Goal: Task Accomplishment & Management: Complete application form

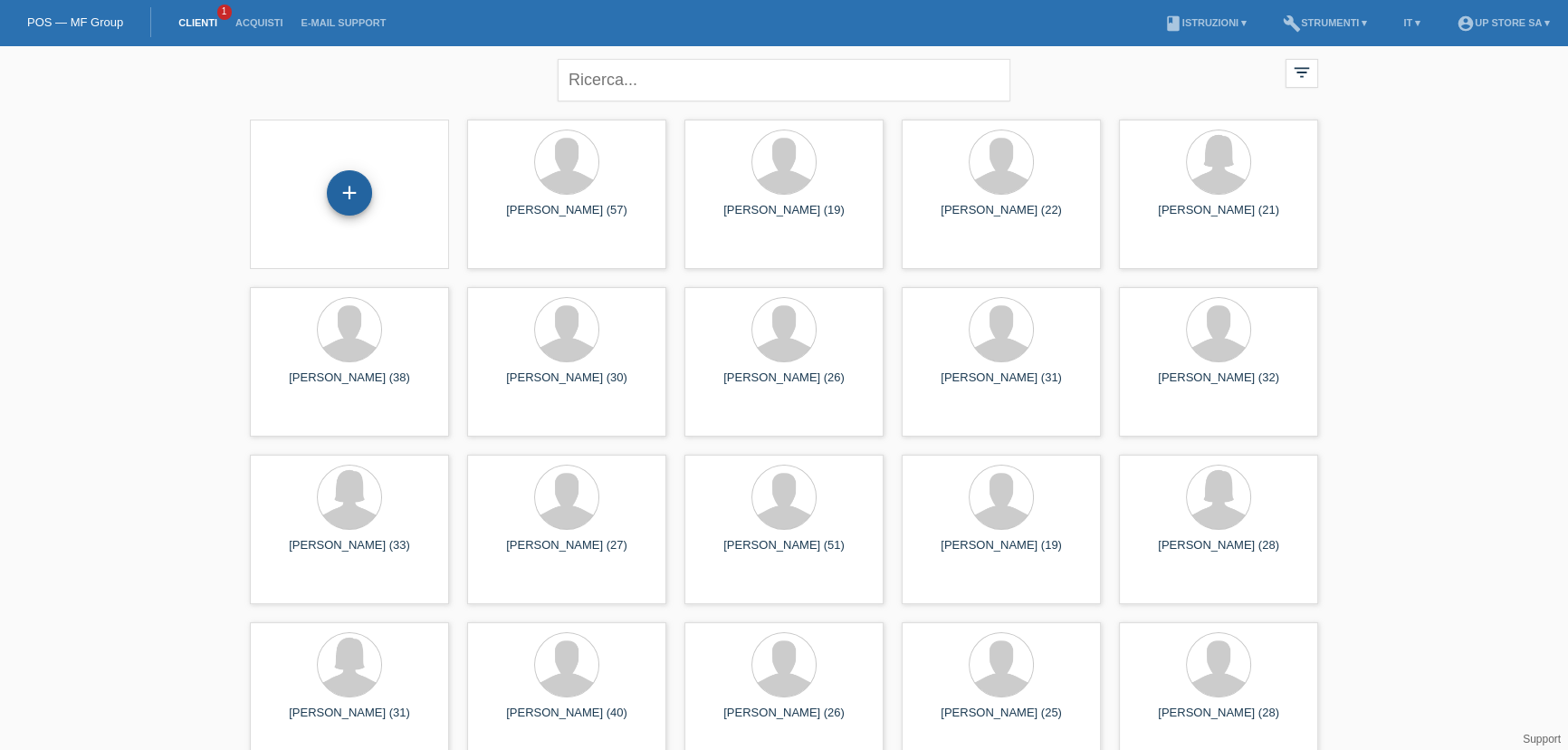
click at [348, 190] on div "+" at bounding box center [349, 193] width 45 height 45
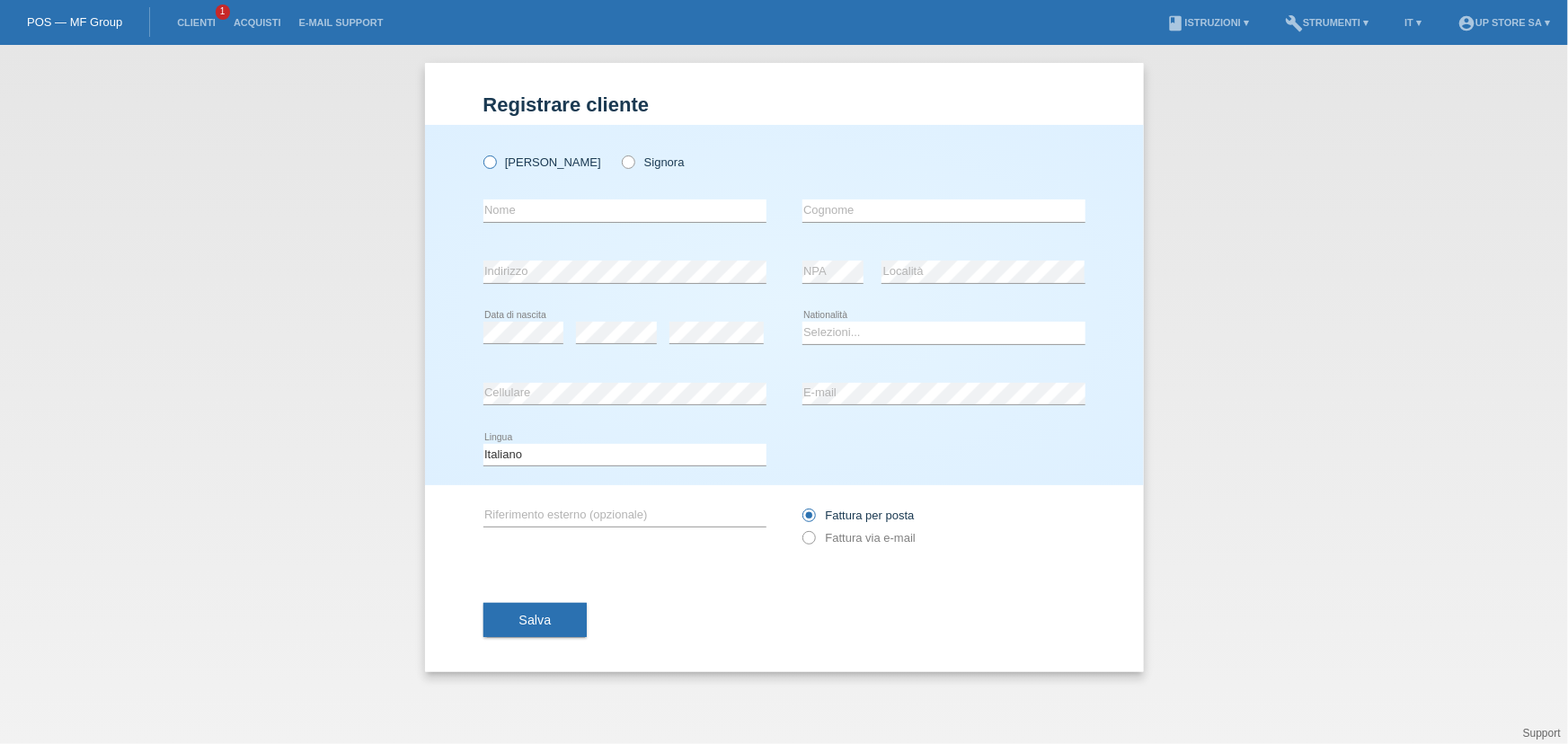
click at [520, 166] on label "Signor" at bounding box center [541, 163] width 118 height 13
click at [496, 166] on input "Signor" at bounding box center [489, 162] width 11 height 11
radio input "true"
click at [538, 209] on input "text" at bounding box center [625, 210] width 283 height 22
type input "[GEOGRAPHIC_DATA]"
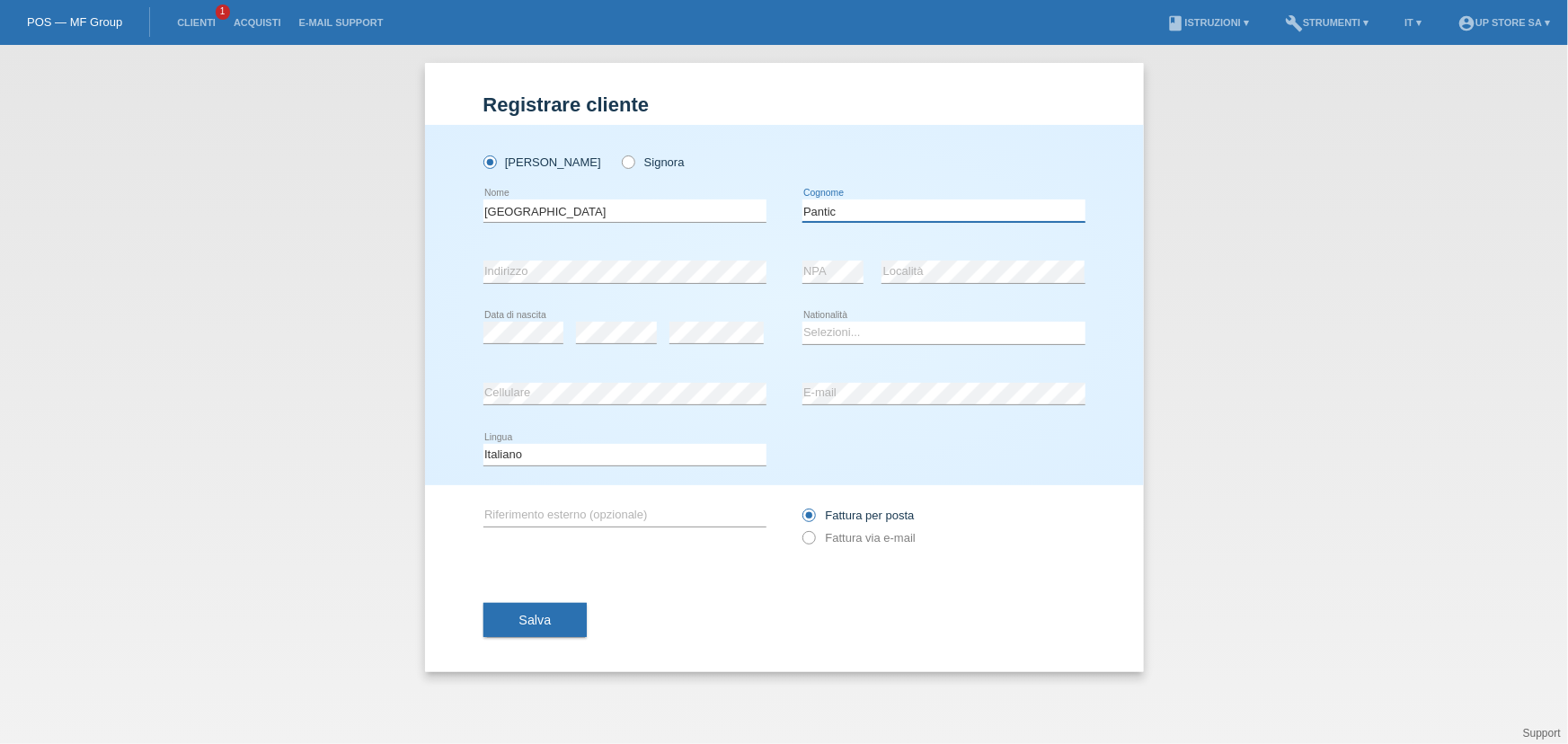
type input "Pantic"
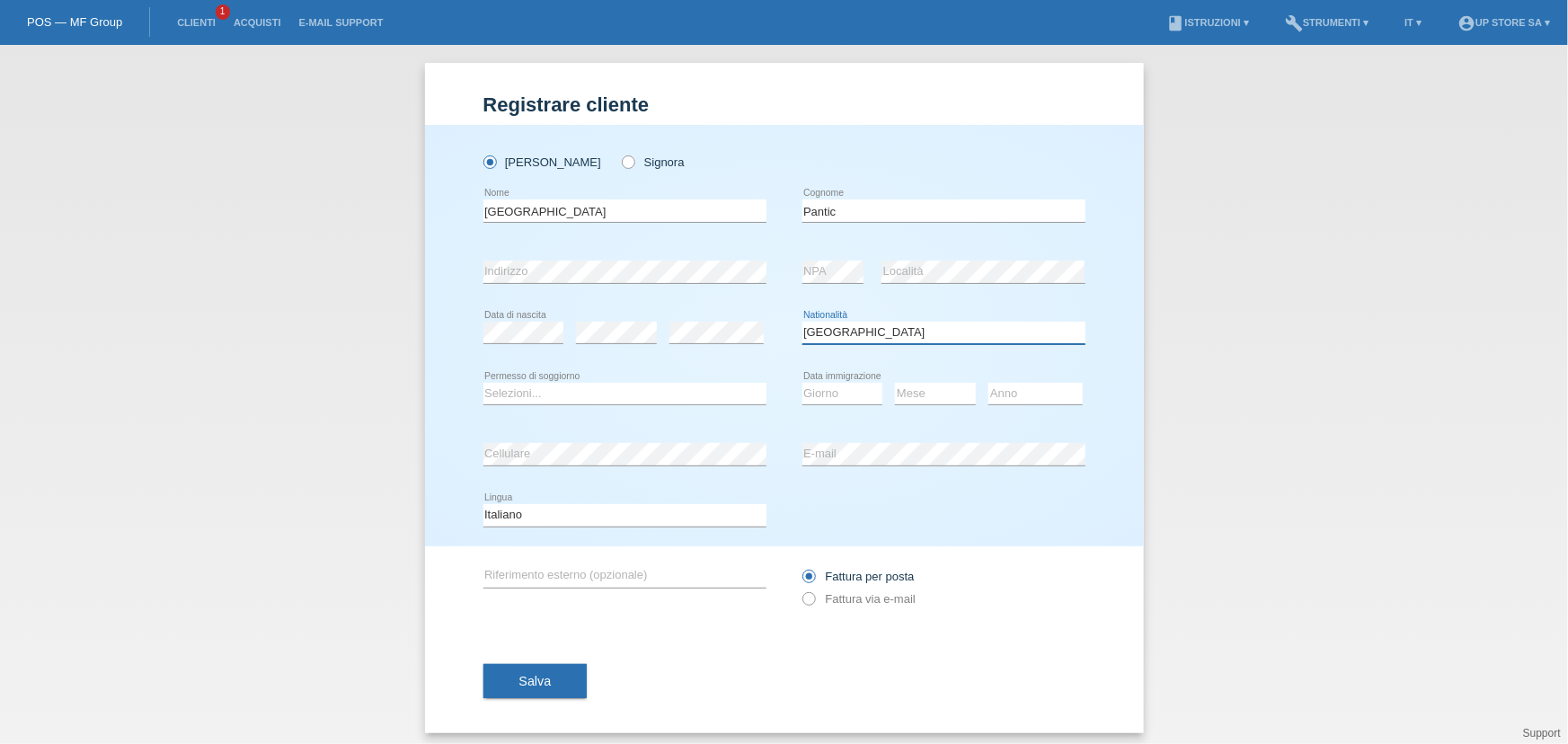
select select "CH"
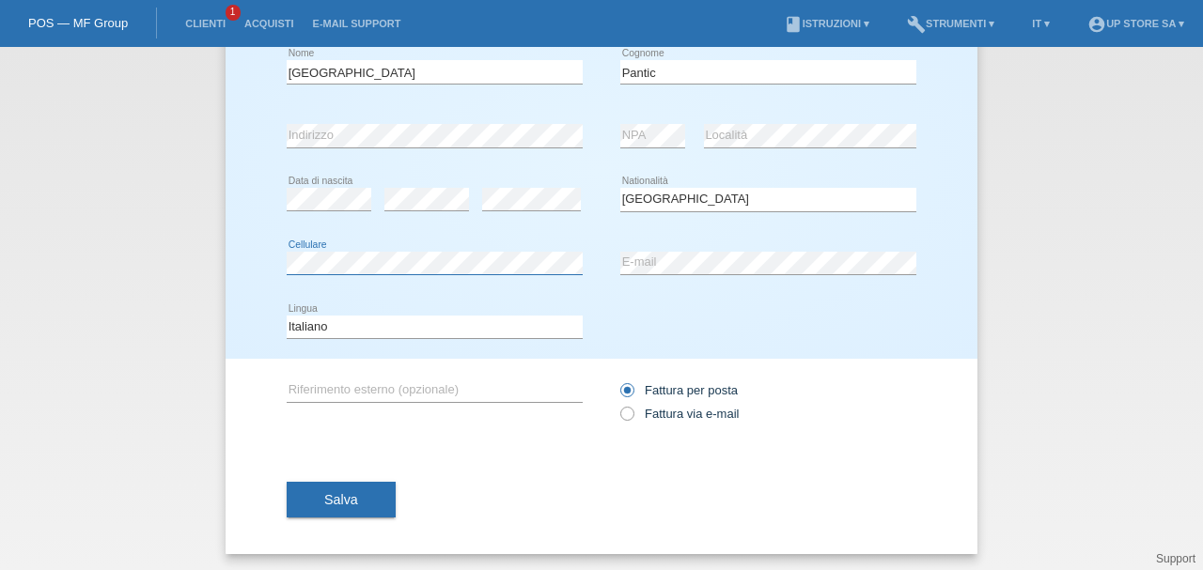
scroll to position [150, 0]
click at [688, 419] on div "Fattura per posta Fattura via e-mail" at bounding box center [768, 400] width 296 height 47
click at [686, 413] on label "Fattura via e-mail" at bounding box center [679, 412] width 118 height 14
click at [632, 413] on input "Fattura via e-mail" at bounding box center [626, 416] width 12 height 23
radio input "true"
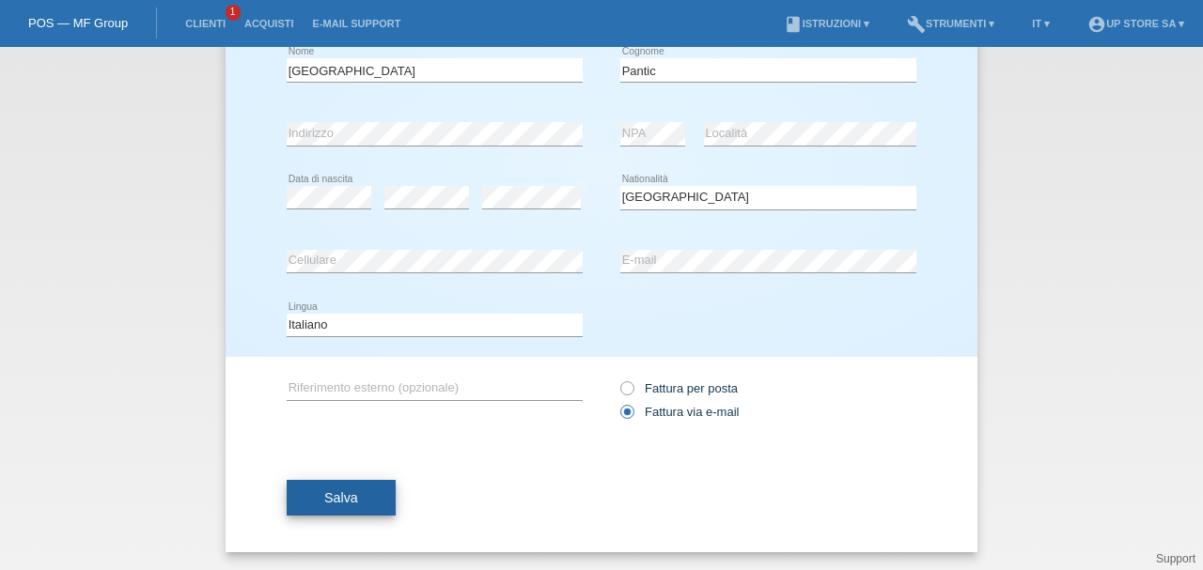
click at [359, 502] on button "Salva" at bounding box center [341, 498] width 109 height 36
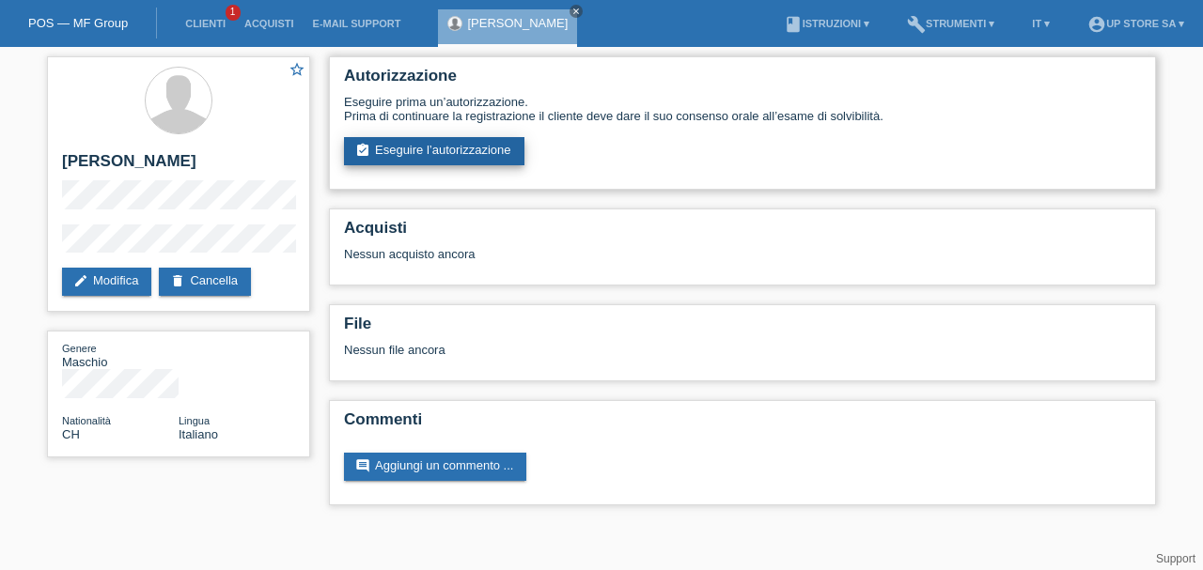
click at [447, 147] on link "assignment_turned_in Eseguire l’autorizzazione" at bounding box center [434, 151] width 180 height 28
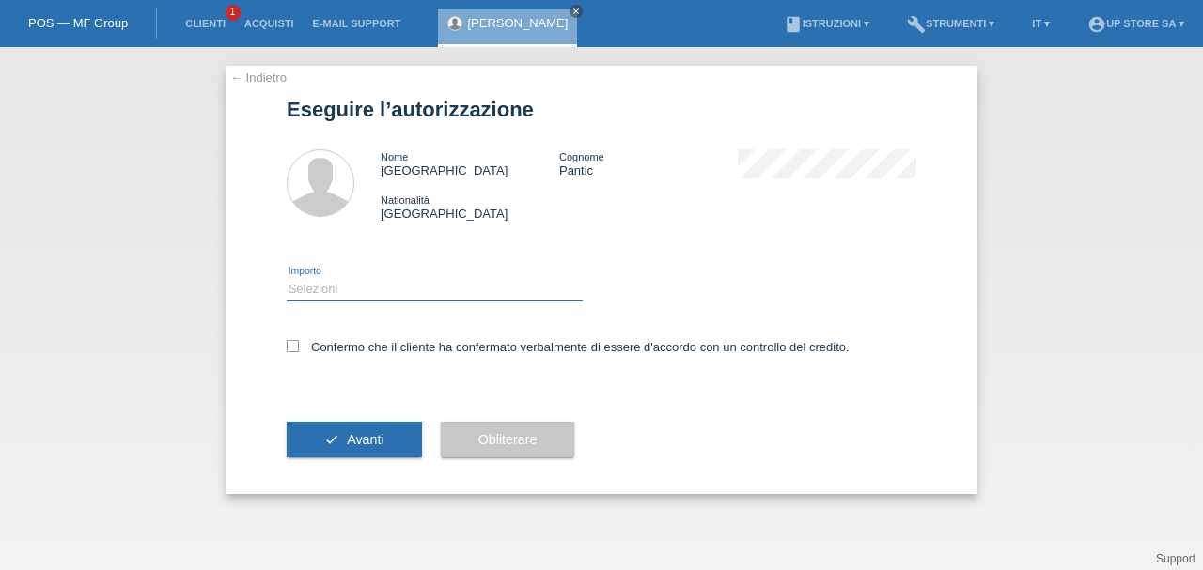
click at [391, 297] on select "Selezioni CHF 1.00 - CHF 499.00 CHF 500.00 - CHF 1'999.00 CHF 2'000.00 - CHF 6'…" at bounding box center [435, 289] width 296 height 23
select select "3"
click at [287, 278] on select "Selezioni CHF 1.00 - CHF 499.00 CHF 500.00 - CHF 1'999.00 CHF 2'000.00 - CHF 6'…" at bounding box center [435, 289] width 296 height 23
click at [360, 352] on label "Confermo che il cliente ha confermato verbalmente di essere d'accordo con un co…" at bounding box center [568, 347] width 563 height 14
click at [299, 352] on input "Confermo che il cliente ha confermato verbalmente di essere d'accordo con un co…" at bounding box center [293, 346] width 12 height 12
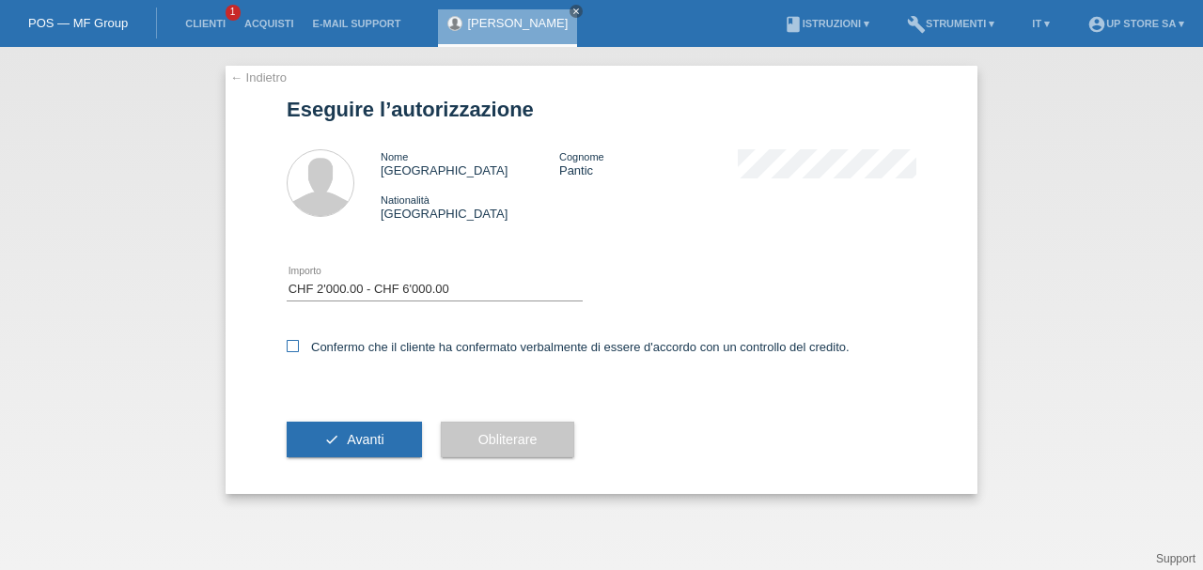
checkbox input "true"
click at [362, 442] on span "Avanti" at bounding box center [365, 439] width 37 height 15
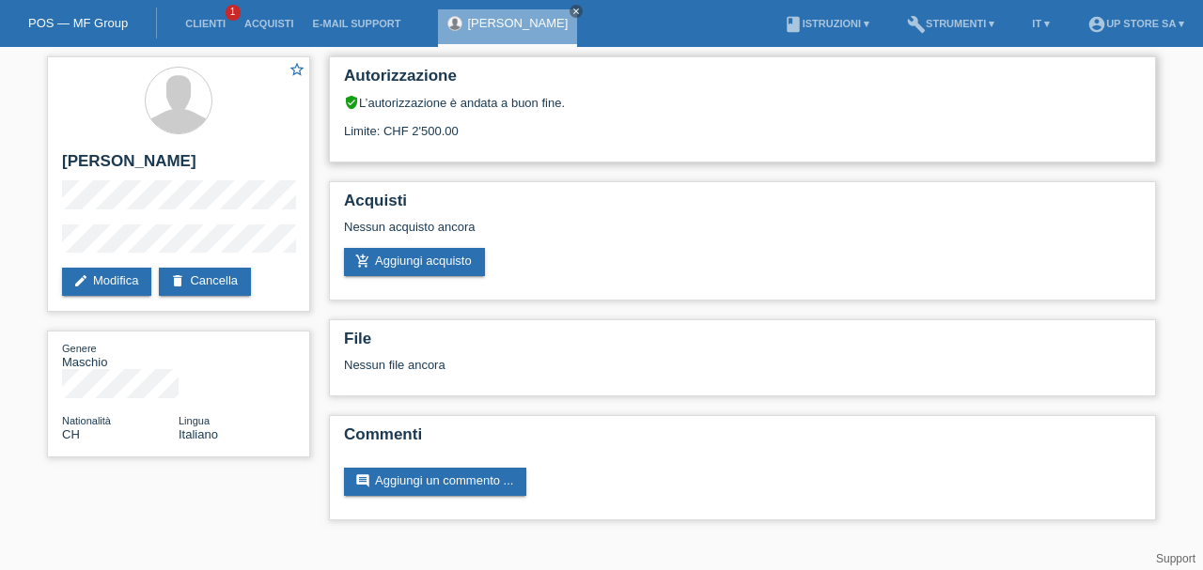
drag, startPoint x: 383, startPoint y: 134, endPoint x: 498, endPoint y: 140, distance: 114.8
click at [498, 140] on div "Autorizzazione verified_user L’autorizzazione è andata a buon fine. Limite: CHF…" at bounding box center [742, 109] width 827 height 106
